Goal: Task Accomplishment & Management: Use online tool/utility

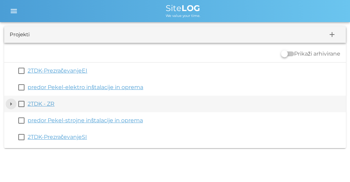
click at [10, 103] on button "arrow_drop_down" at bounding box center [11, 104] width 8 height 8
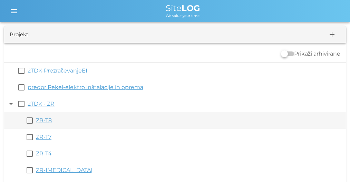
click at [47, 121] on link "ZR-T8" at bounding box center [44, 120] width 16 height 7
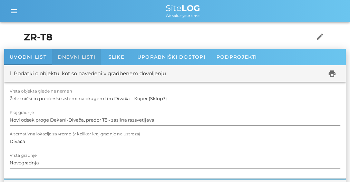
click at [78, 56] on span "Dnevni listi" at bounding box center [77, 57] width 38 height 6
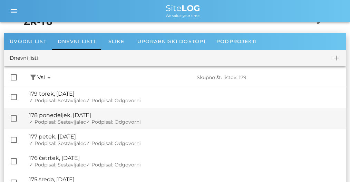
scroll to position [23, 0]
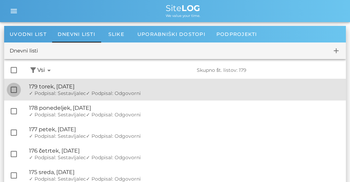
click at [14, 89] on div at bounding box center [14, 90] width 12 height 12
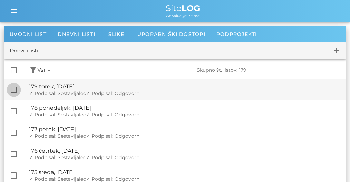
checkbox input "true"
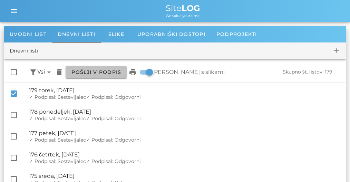
click at [109, 70] on span "Pošlji v podpis" at bounding box center [96, 72] width 50 height 6
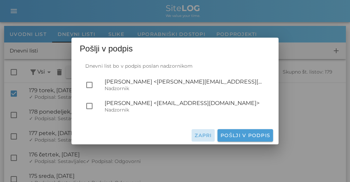
click at [205, 136] on span "Zapri" at bounding box center [203, 135] width 18 height 6
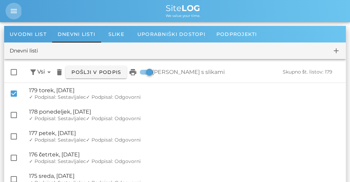
click at [13, 8] on icon "menu" at bounding box center [14, 11] width 8 height 8
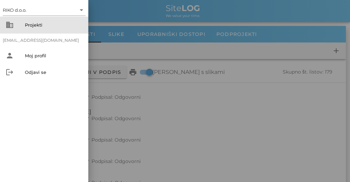
click at [34, 24] on div "Projekti" at bounding box center [54, 25] width 58 height 6
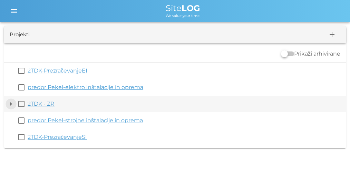
click at [11, 104] on button "arrow_drop_down" at bounding box center [11, 104] width 8 height 8
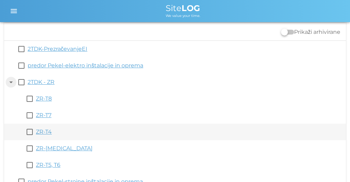
scroll to position [23, 0]
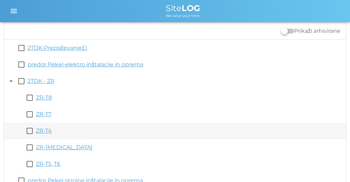
click at [44, 129] on link "ZR-T4" at bounding box center [44, 130] width 16 height 7
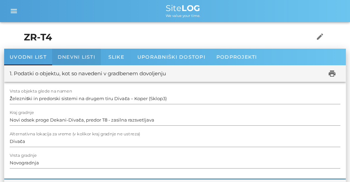
click at [68, 50] on div "Dnevni listi" at bounding box center [76, 57] width 49 height 17
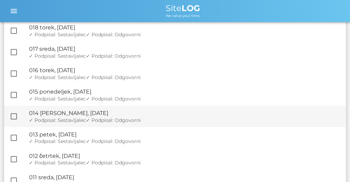
scroll to position [519, 0]
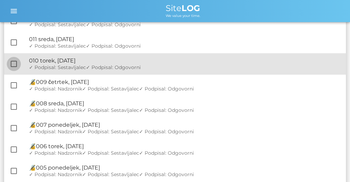
click at [15, 63] on div at bounding box center [14, 64] width 12 height 12
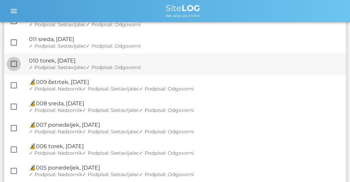
checkbox input "true"
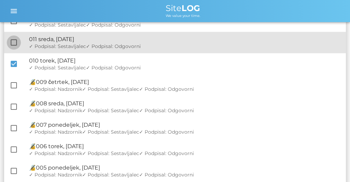
click at [17, 43] on div at bounding box center [14, 43] width 12 height 12
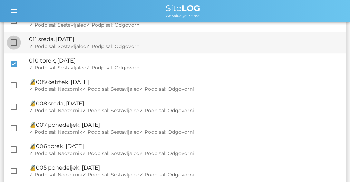
checkbox input "true"
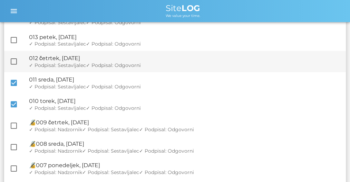
scroll to position [454, 0]
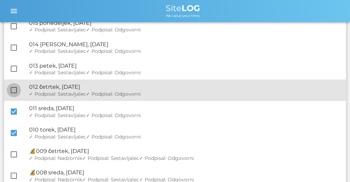
click at [15, 89] on div at bounding box center [14, 90] width 12 height 12
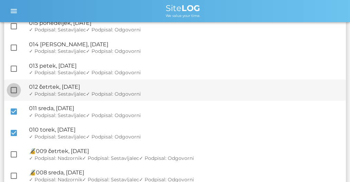
checkbox input "true"
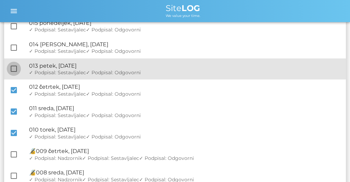
click at [15, 68] on div at bounding box center [14, 69] width 12 height 12
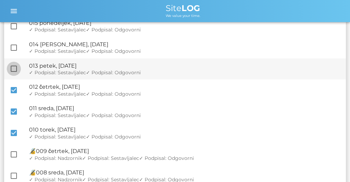
checkbox input "true"
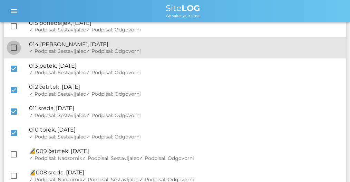
click at [15, 47] on div at bounding box center [14, 48] width 12 height 12
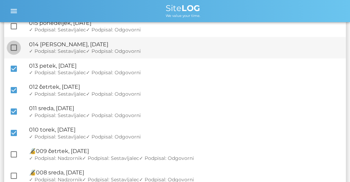
checkbox input "true"
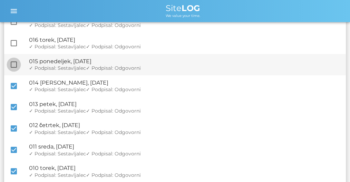
scroll to position [408, 0]
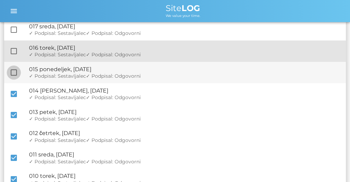
click at [16, 51] on div at bounding box center [14, 51] width 12 height 12
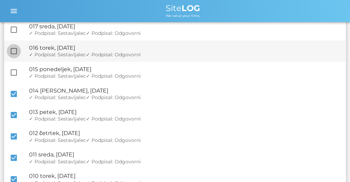
checkbox input "true"
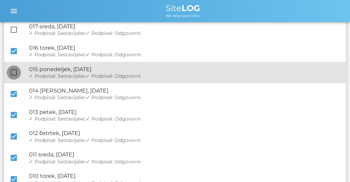
click at [13, 68] on div at bounding box center [14, 73] width 12 height 12
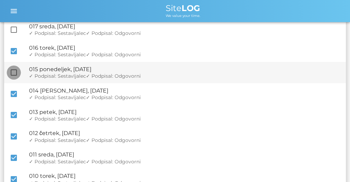
checkbox input "true"
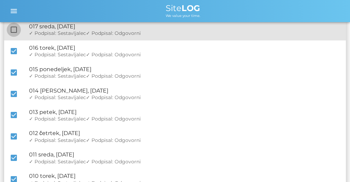
click at [13, 32] on div at bounding box center [14, 30] width 12 height 12
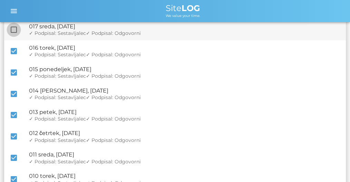
checkbox input "true"
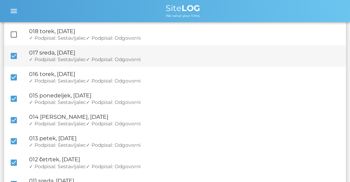
scroll to position [339, 0]
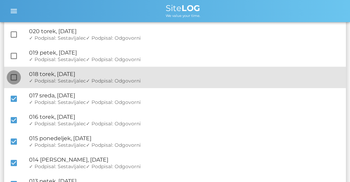
click at [12, 74] on div at bounding box center [14, 77] width 12 height 12
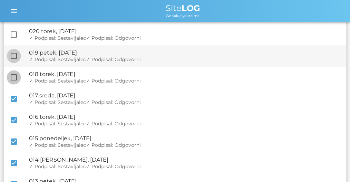
checkbox input "true"
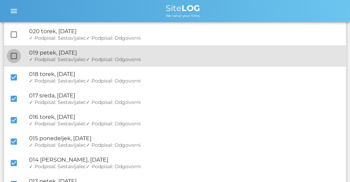
click at [13, 54] on div at bounding box center [14, 56] width 12 height 12
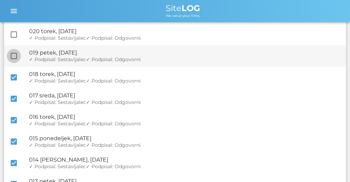
checkbox input "true"
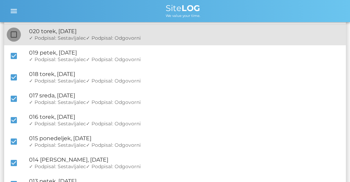
click at [14, 34] on div at bounding box center [14, 35] width 12 height 12
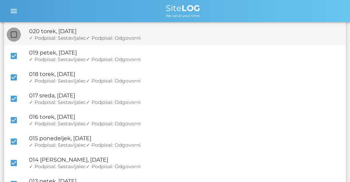
checkbox input "true"
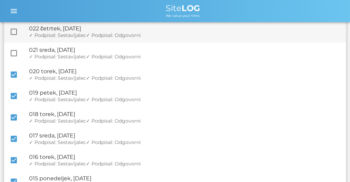
scroll to position [270, 0]
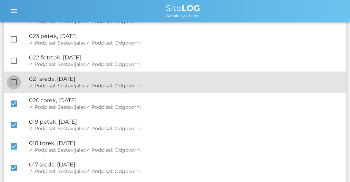
click at [14, 80] on div at bounding box center [14, 82] width 12 height 12
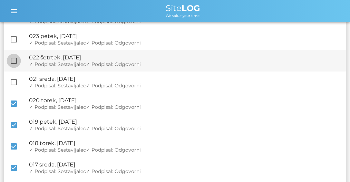
checkbox input "true"
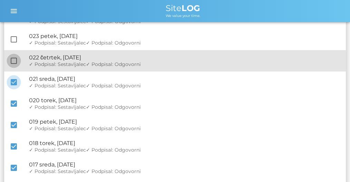
click at [13, 62] on div at bounding box center [14, 61] width 12 height 12
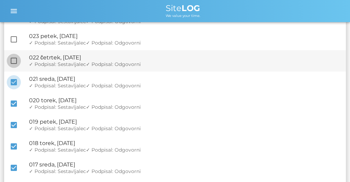
checkbox input "true"
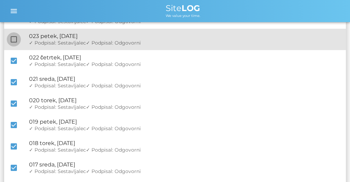
click at [12, 37] on div at bounding box center [14, 40] width 12 height 12
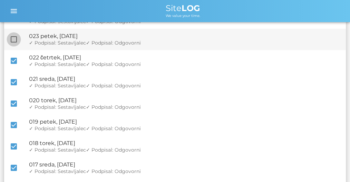
checkbox input "true"
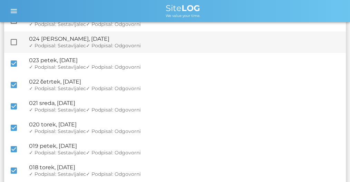
scroll to position [224, 0]
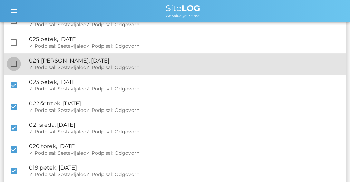
click at [16, 61] on div at bounding box center [14, 64] width 12 height 12
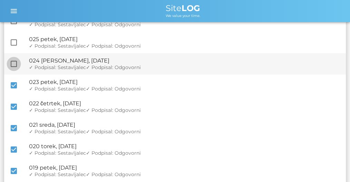
checkbox input "true"
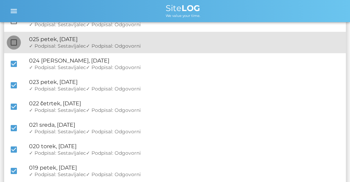
click at [14, 42] on div at bounding box center [14, 43] width 12 height 12
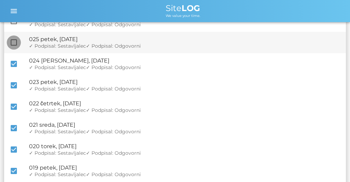
checkbox input "true"
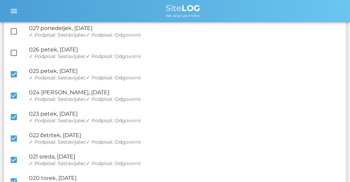
scroll to position [155, 0]
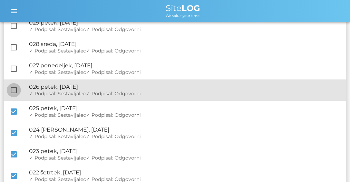
click at [15, 88] on div at bounding box center [14, 90] width 12 height 12
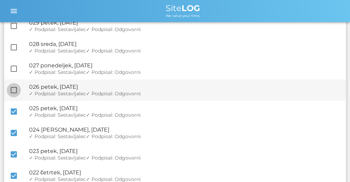
checkbox input "true"
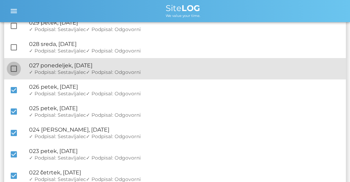
click at [17, 66] on div at bounding box center [14, 69] width 12 height 12
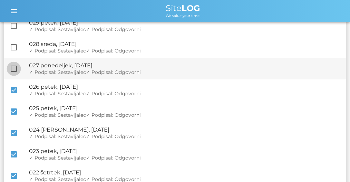
checkbox input "true"
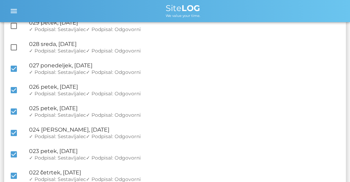
click at [171, 9] on span "Site LOG" at bounding box center [183, 8] width 35 height 10
click at [178, 9] on span "Site LOG" at bounding box center [183, 8] width 35 height 10
